Goal: Navigation & Orientation: Find specific page/section

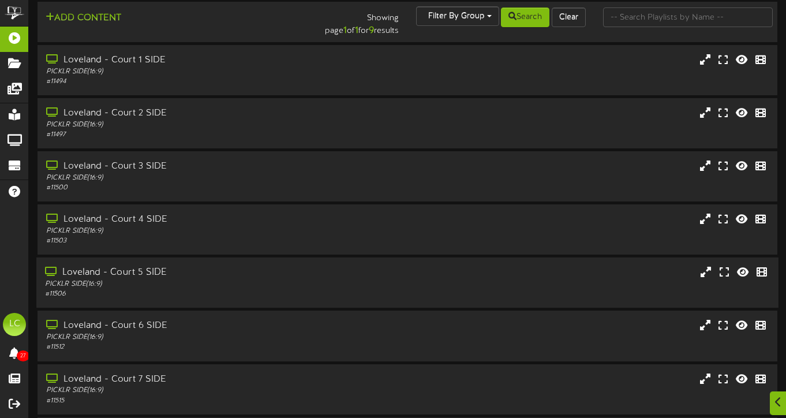
scroll to position [156, 0]
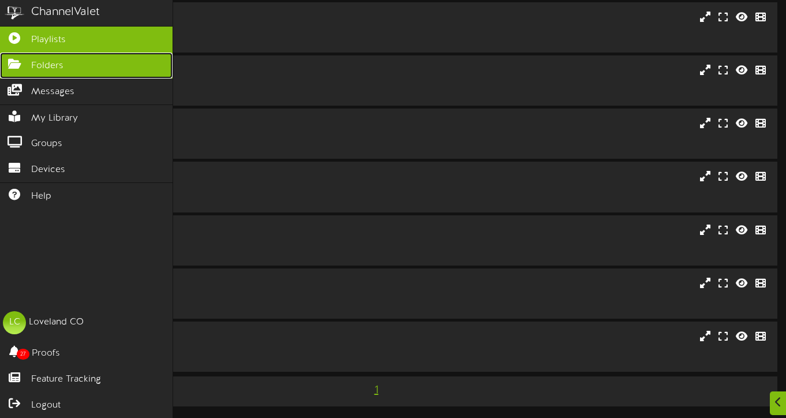
click at [20, 66] on icon at bounding box center [14, 62] width 29 height 9
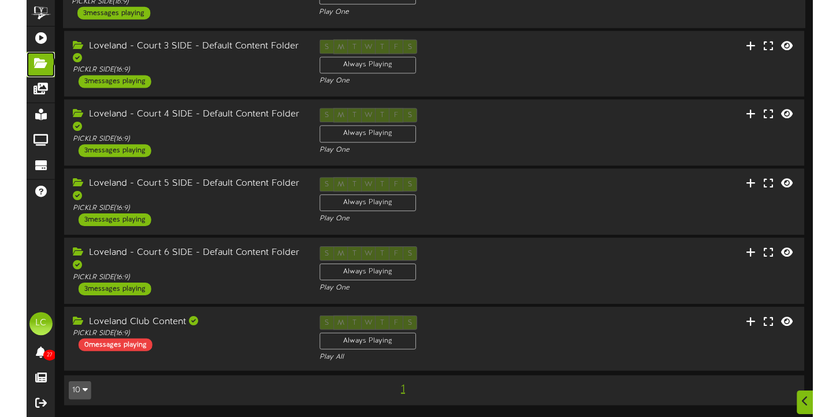
scroll to position [152, 0]
